Goal: Transaction & Acquisition: Purchase product/service

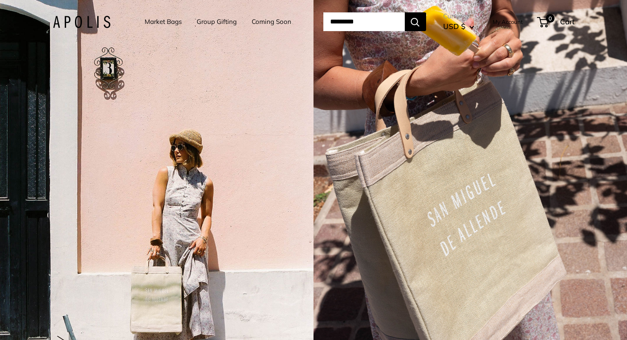
click at [157, 23] on link "Market Bags" at bounding box center [163, 22] width 37 height 12
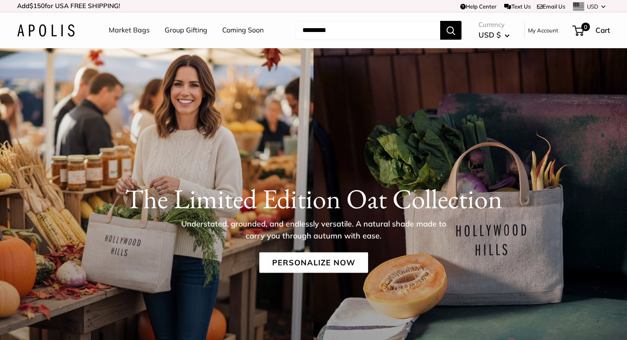
click at [128, 36] on link "Market Bags" at bounding box center [129, 30] width 41 height 13
click at [287, 262] on link "Personalize Now" at bounding box center [313, 262] width 109 height 20
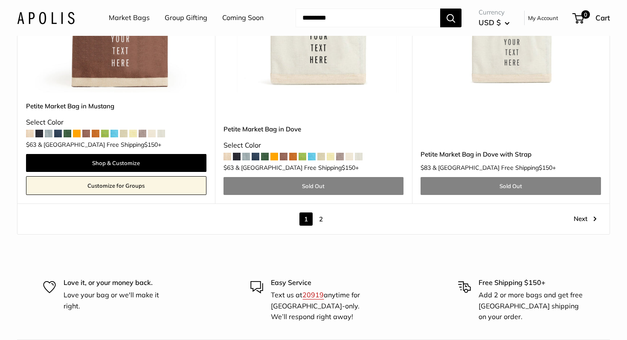
scroll to position [4945, 0]
